Goal: Task Accomplishment & Management: Complete application form

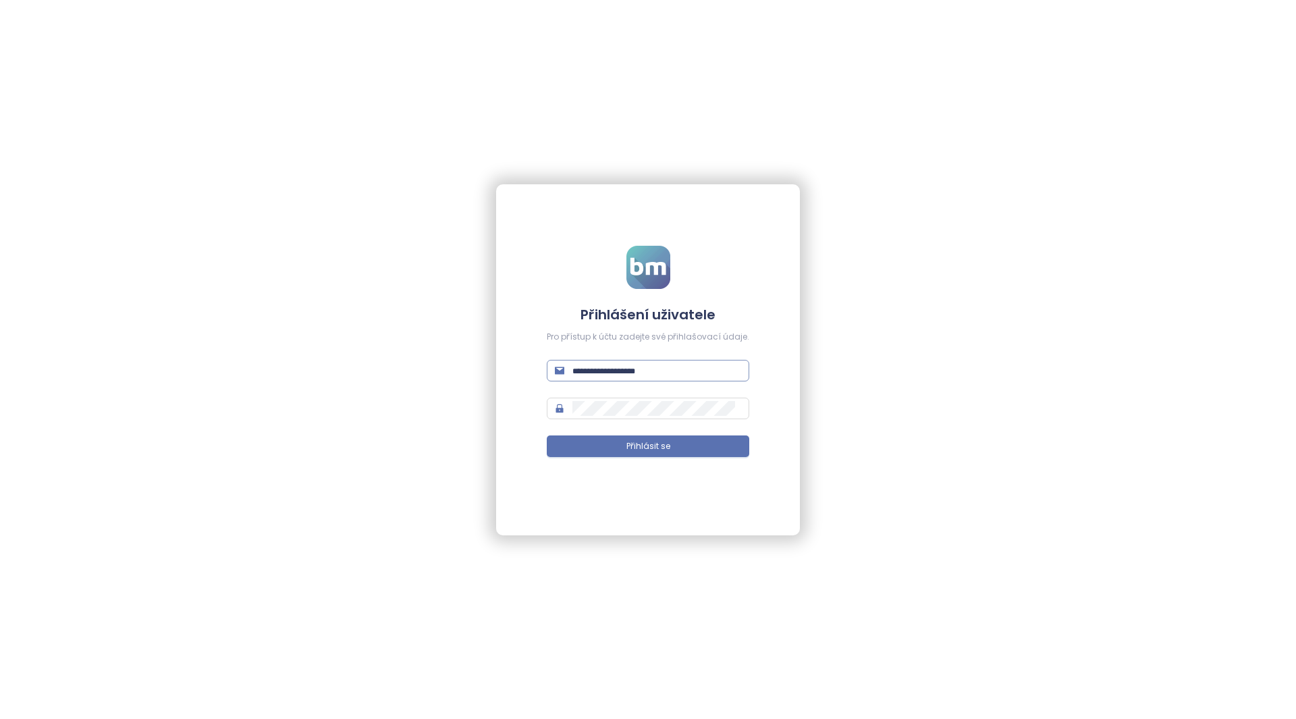
click at [641, 354] on form "Přihlášení uživatele Pro přístup k účtu zadejte své přihlašovací údaje. Přihlás…" at bounding box center [648, 360] width 203 height 228
click at [641, 380] on span at bounding box center [648, 371] width 203 height 22
click at [640, 448] on span "Přihlásit se" at bounding box center [649, 446] width 44 height 13
click at [639, 368] on input "text" at bounding box center [657, 370] width 169 height 15
type input "**********"
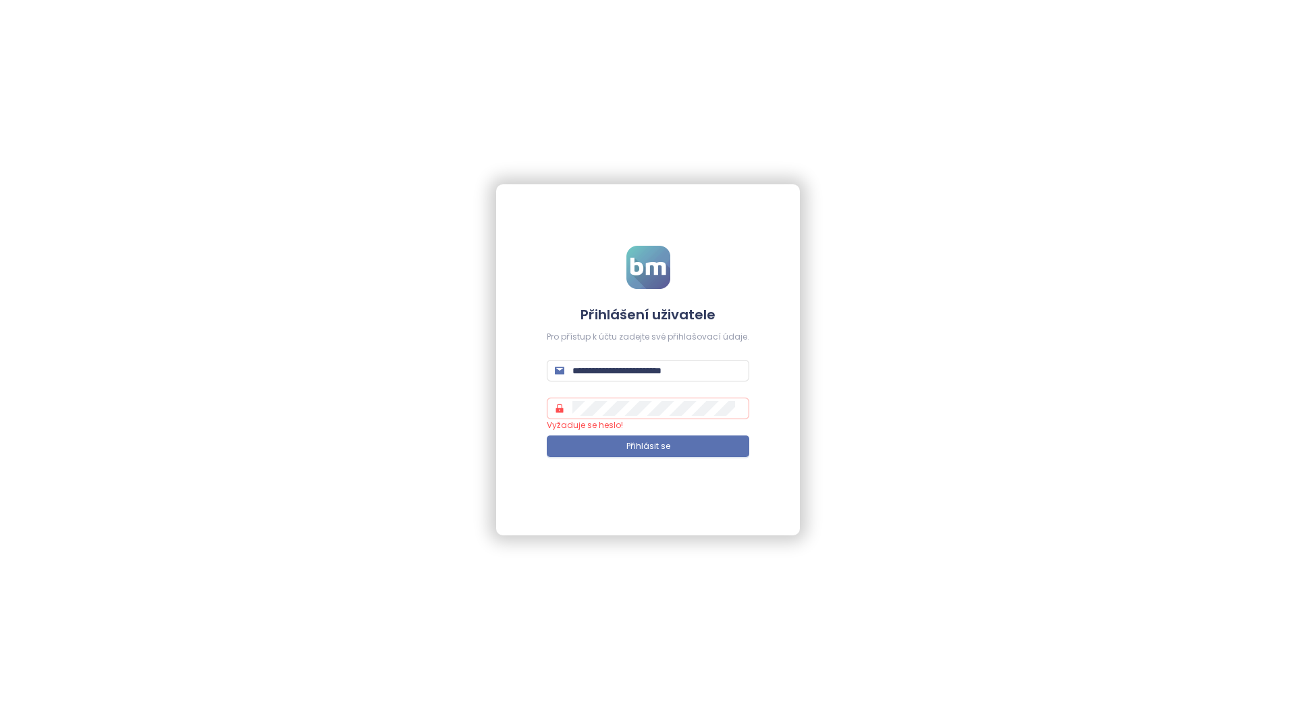
click at [641, 417] on span at bounding box center [648, 409] width 203 height 22
click at [605, 400] on span at bounding box center [648, 409] width 203 height 22
